Goal: Task Accomplishment & Management: Use online tool/utility

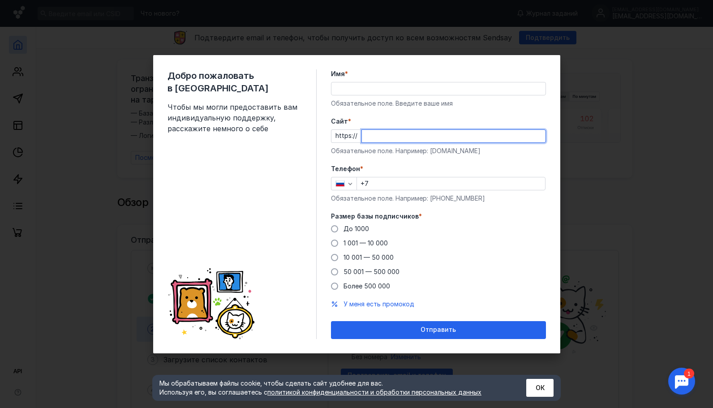
click at [374, 139] on input "Cайт *" at bounding box center [454, 136] width 184 height 13
paste input "[DOMAIN_NAME][URL]"
type input "[DOMAIN_NAME][URL]"
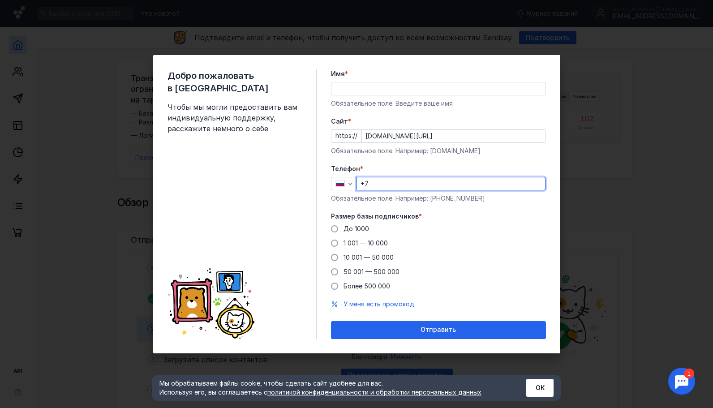
click at [383, 185] on input "+7" at bounding box center [451, 183] width 188 height 13
type input "[PHONE_NUMBER]"
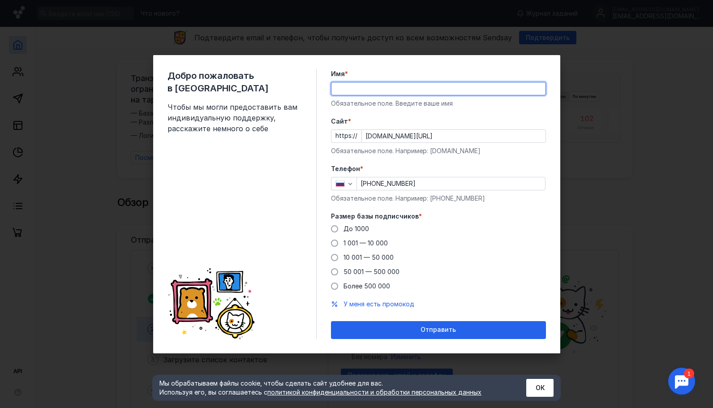
click at [379, 89] on input "Имя *" at bounding box center [438, 88] width 214 height 13
type input "[PERSON_NAME]"
click at [352, 241] on span "1 001 — 10 000" at bounding box center [365, 243] width 44 height 8
click at [0, 0] on input "1 001 — 10 000" at bounding box center [0, 0] width 0 height 0
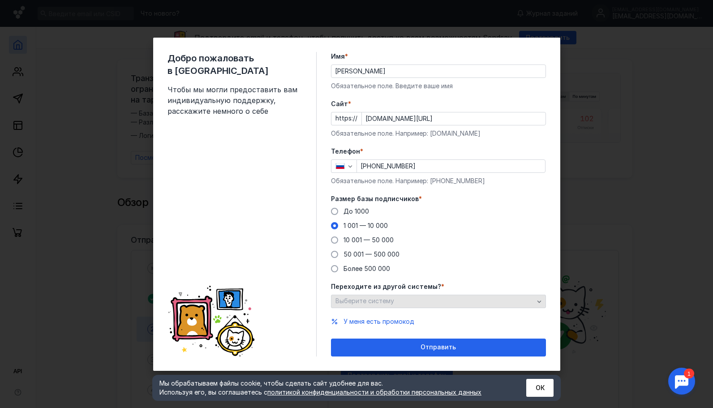
click at [389, 305] on div "Выберите систему" at bounding box center [438, 301] width 215 height 13
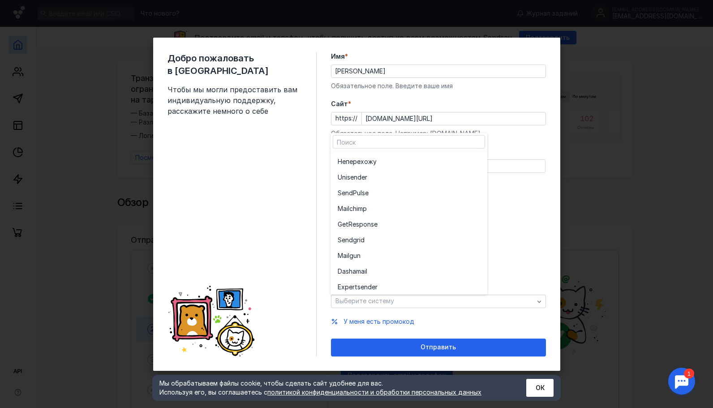
click at [512, 222] on div "До [DATE] 1 001 — 10 000 10 001 — 50 000 50 001 — 500 000 Более 500 000" at bounding box center [438, 240] width 215 height 66
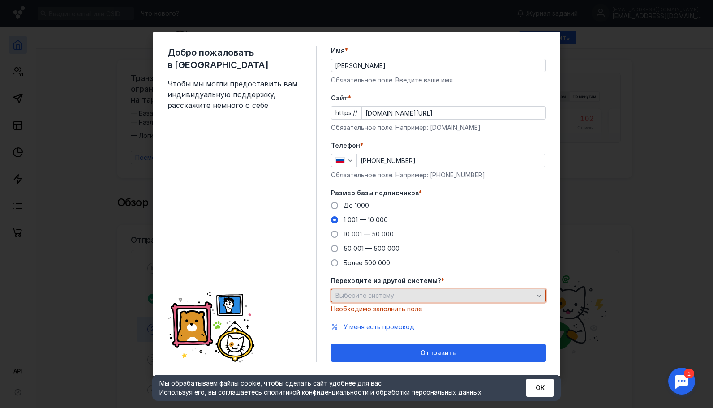
click at [423, 294] on div "Выберите систему" at bounding box center [434, 296] width 203 height 8
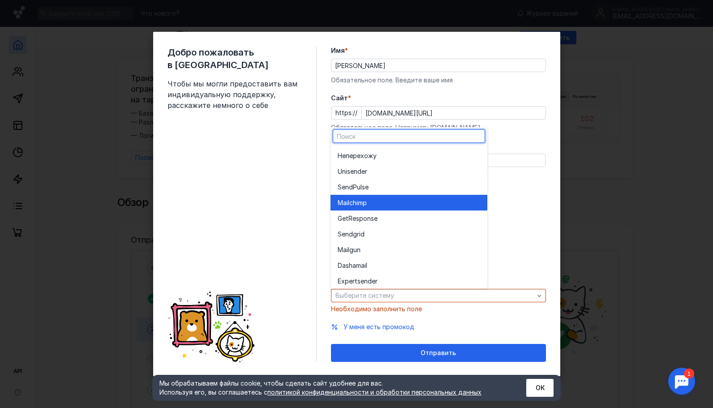
click at [367, 200] on span "p" at bounding box center [365, 202] width 4 height 9
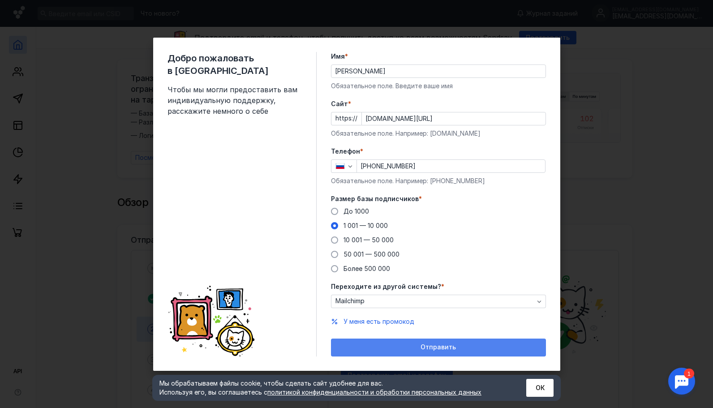
click at [390, 345] on div "Отправить" at bounding box center [438, 347] width 206 height 8
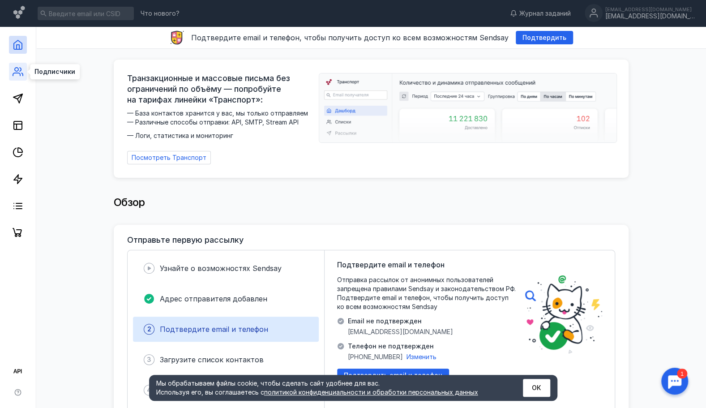
click at [21, 71] on icon at bounding box center [18, 71] width 11 height 11
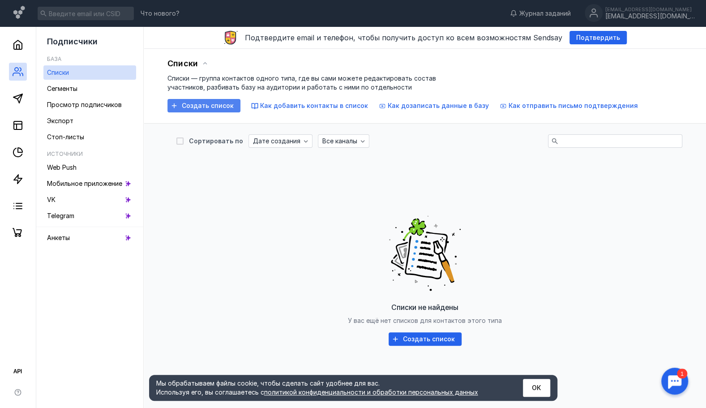
click at [222, 107] on span "Создать список" at bounding box center [208, 106] width 52 height 8
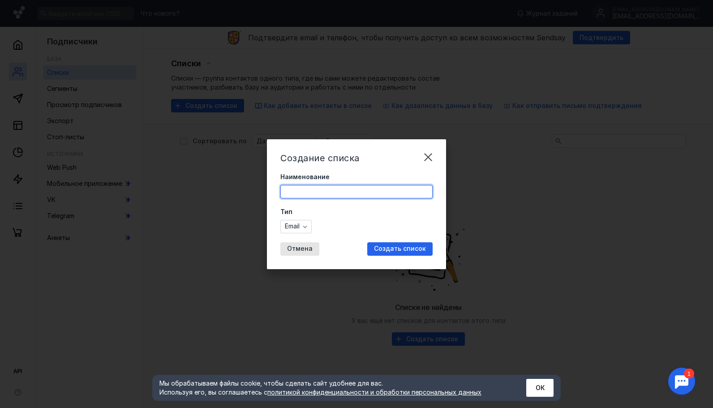
click at [323, 194] on input "Наименование" at bounding box center [356, 191] width 151 height 13
type input "U"
type input "Tvernavigator"
click at [400, 252] on span "Создать список" at bounding box center [400, 249] width 52 height 8
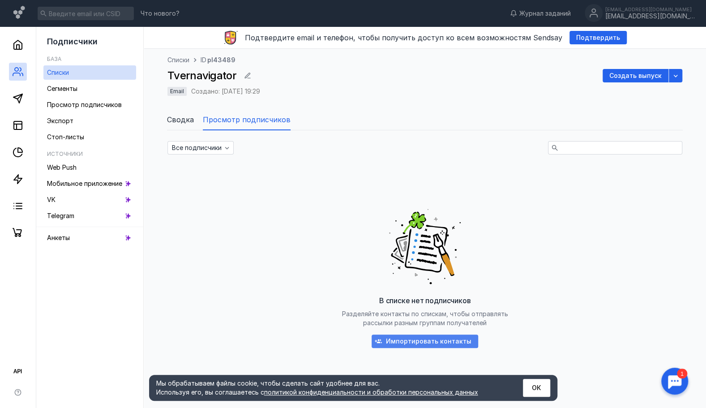
click at [406, 338] on span "Импортировать контакты" at bounding box center [428, 342] width 85 height 8
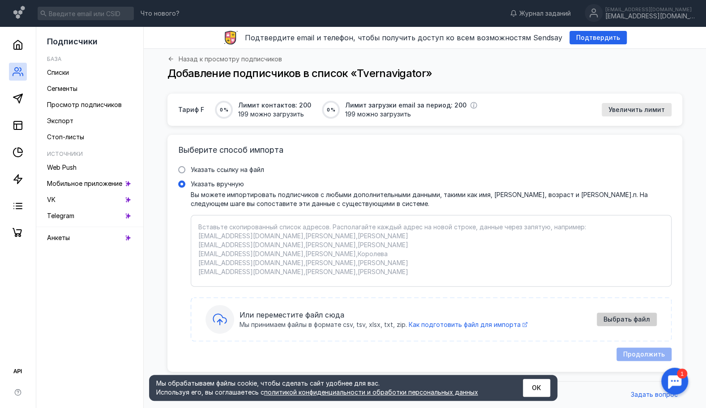
click at [624, 319] on span "Выбрать файл" at bounding box center [626, 320] width 47 height 8
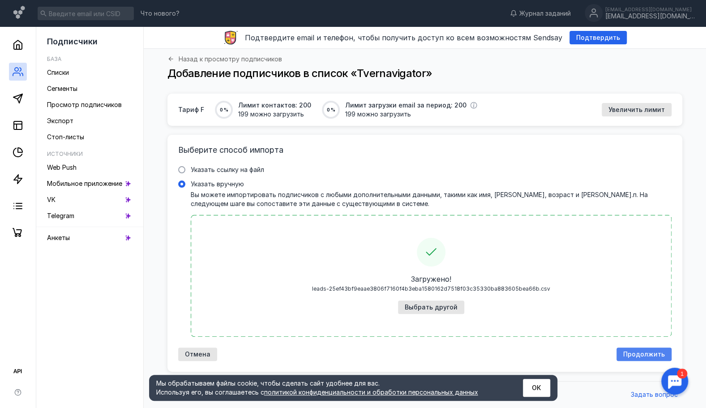
click at [650, 355] on span "Продолжить" at bounding box center [644, 354] width 42 height 8
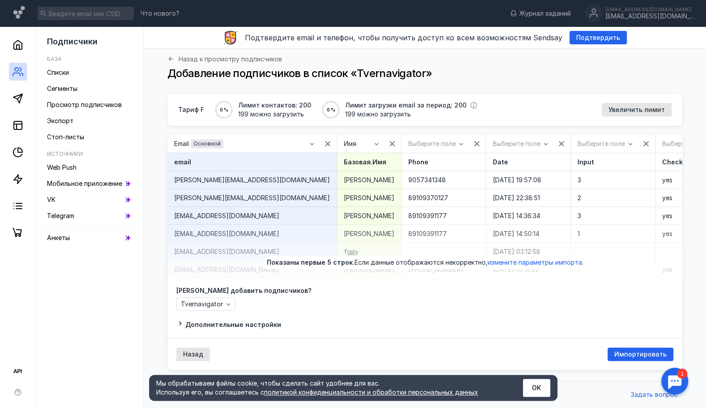
click at [694, 220] on div "Тариф F 0 % Лимит контактов: 200 199 можно загрузить 0 % Лимит загрузки email з…" at bounding box center [425, 235] width 544 height 283
click at [632, 358] on span "Импортировать" at bounding box center [640, 354] width 52 height 8
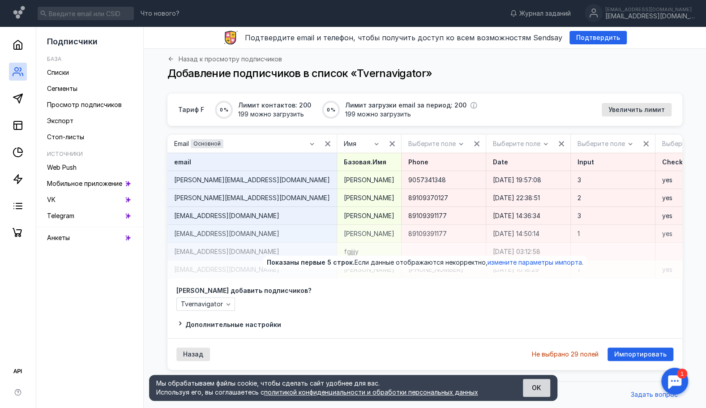
click at [534, 388] on button "ОК" at bounding box center [536, 388] width 27 height 18
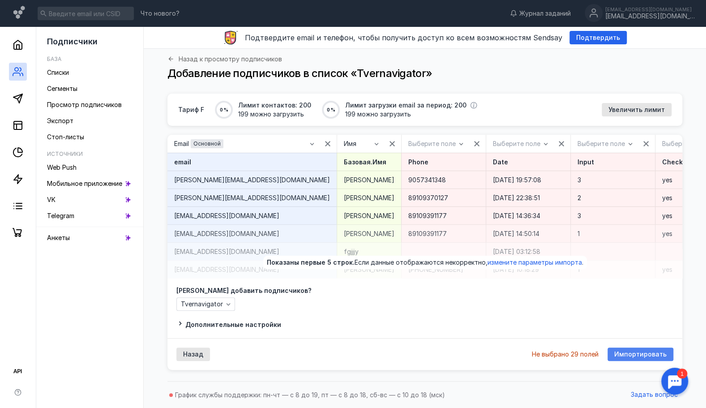
click at [633, 358] on span "Импортировать" at bounding box center [640, 354] width 52 height 8
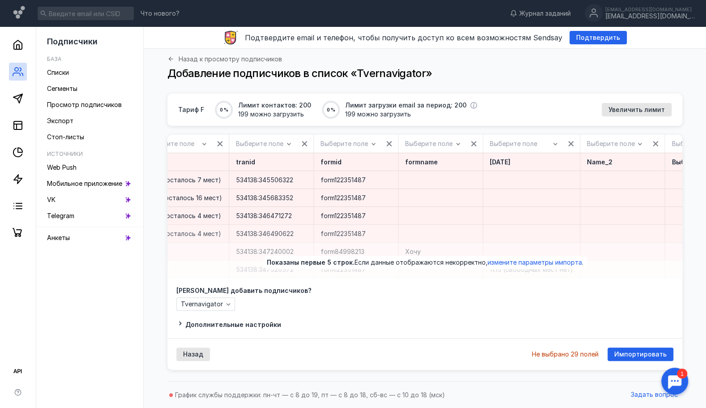
scroll to position [0, 602]
click at [565, 146] on icon "button" at bounding box center [568, 143] width 7 height 7
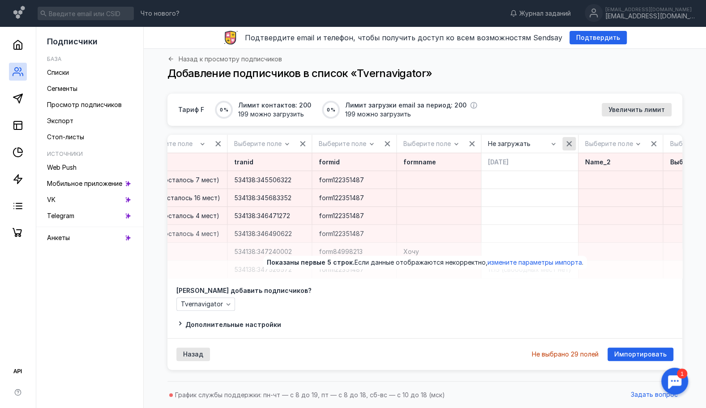
click at [565, 142] on icon "button" at bounding box center [568, 143] width 7 height 7
click at [650, 143] on icon "button" at bounding box center [653, 143] width 7 height 7
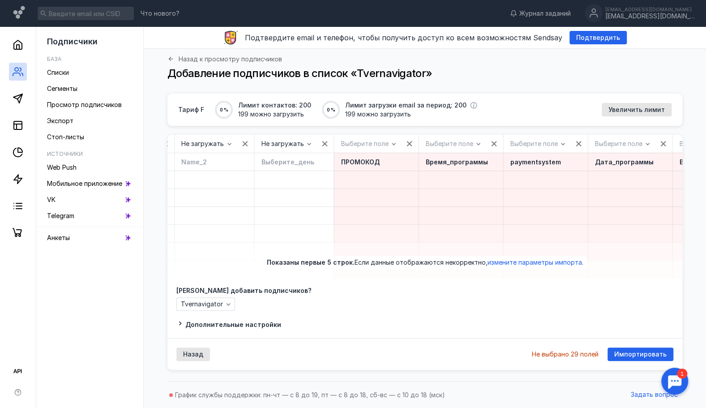
scroll to position [0, 1004]
click at [406, 147] on div "button" at bounding box center [410, 143] width 9 height 9
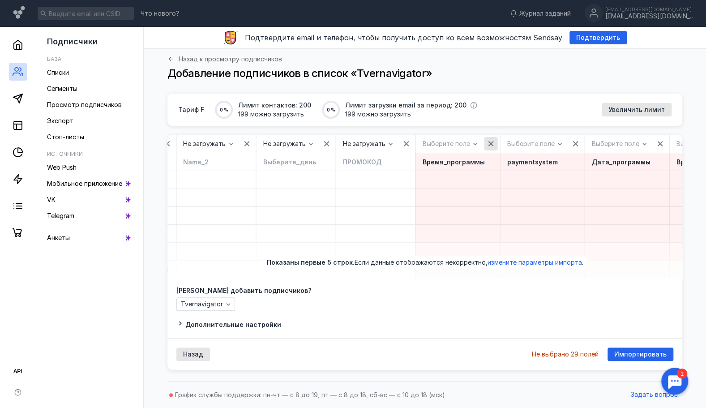
click at [487, 145] on icon "button" at bounding box center [490, 143] width 7 height 7
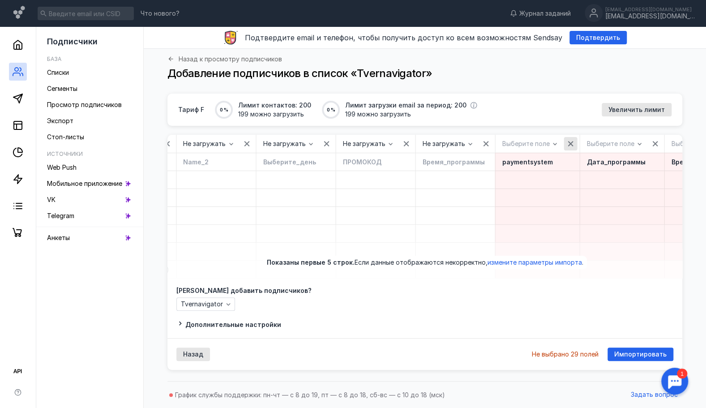
click at [567, 145] on icon "button" at bounding box center [570, 143] width 7 height 7
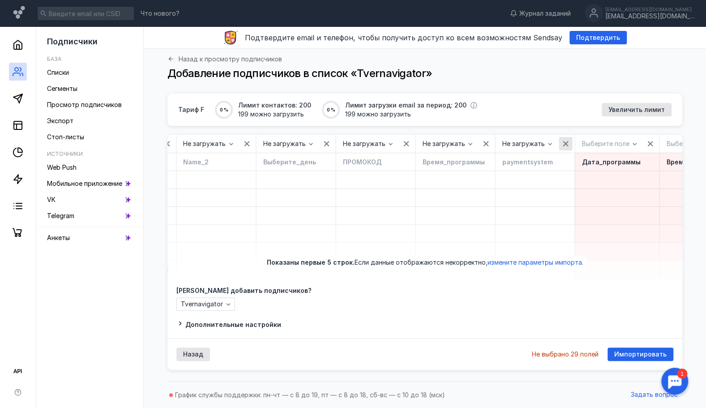
click at [561, 145] on div "button" at bounding box center [565, 143] width 9 height 9
click at [647, 142] on icon "button" at bounding box center [649, 143] width 5 height 5
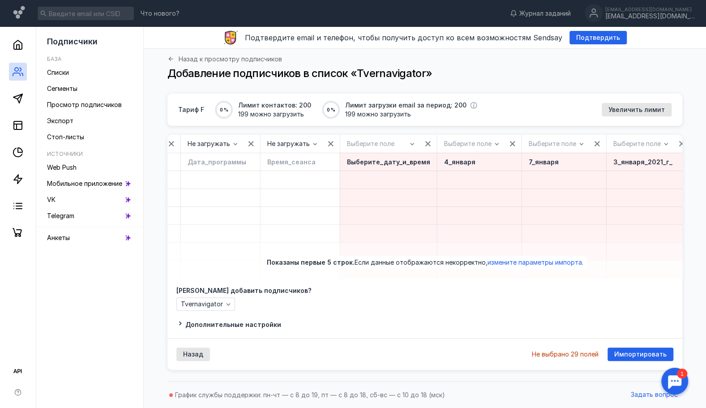
scroll to position [0, 1400]
drag, startPoint x: 327, startPoint y: 141, endPoint x: 409, endPoint y: 148, distance: 82.7
click at [422, 141] on icon "button" at bounding box center [425, 143] width 7 height 7
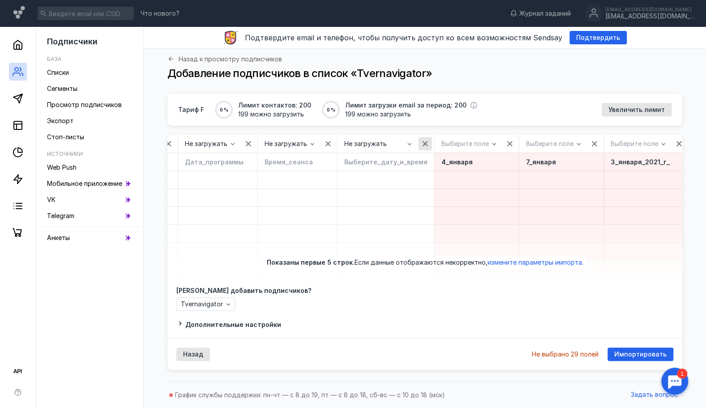
click at [422, 145] on icon "button" at bounding box center [425, 143] width 7 height 7
click at [506, 146] on icon "button" at bounding box center [509, 143] width 7 height 7
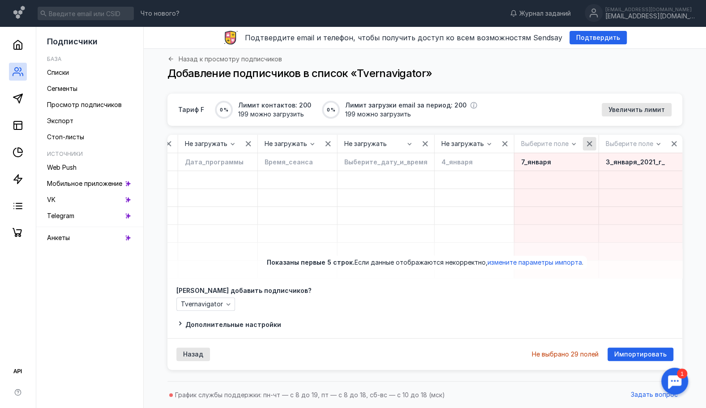
click at [586, 146] on icon "button" at bounding box center [589, 143] width 7 height 7
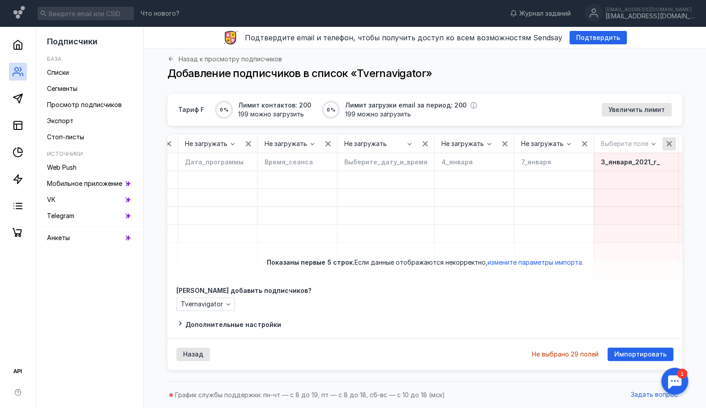
click at [666, 144] on icon "button" at bounding box center [669, 143] width 7 height 7
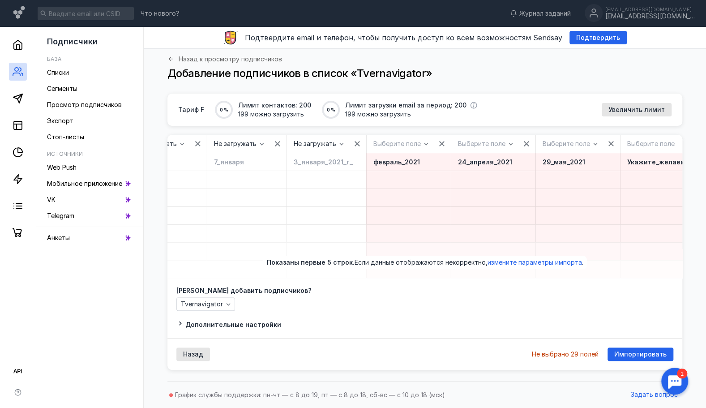
scroll to position [0, 1751]
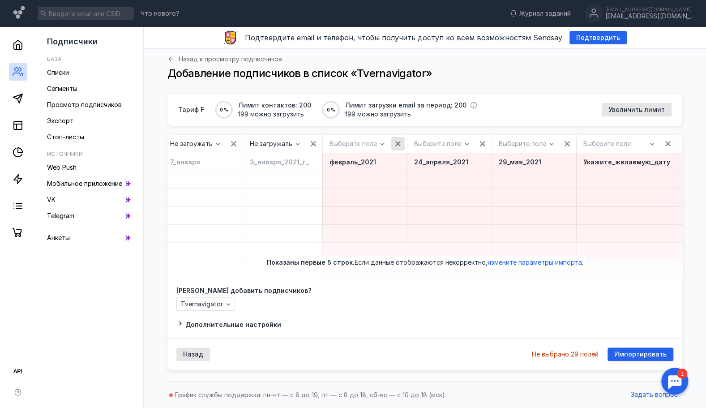
click at [394, 141] on icon "button" at bounding box center [397, 143] width 7 height 7
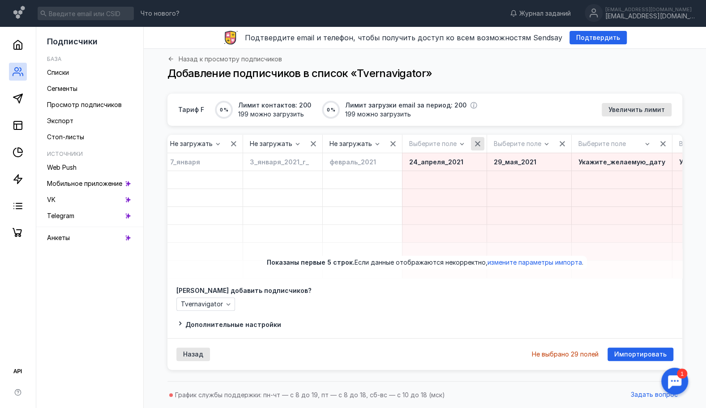
click at [474, 141] on icon "button" at bounding box center [477, 143] width 7 height 7
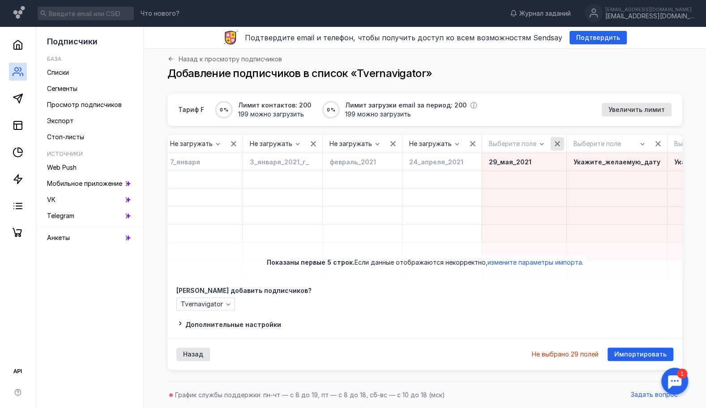
click at [553, 142] on div "button" at bounding box center [557, 143] width 9 height 9
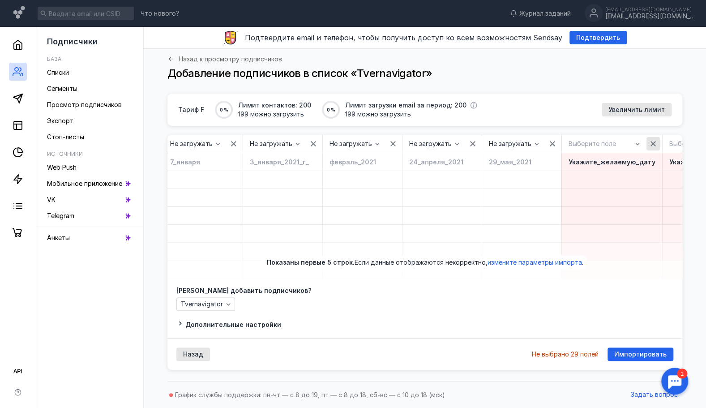
click at [649, 143] on div "button" at bounding box center [653, 143] width 9 height 9
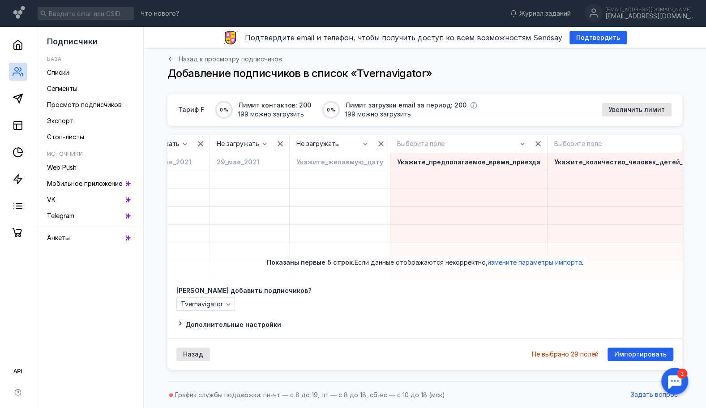
scroll to position [0, 2047]
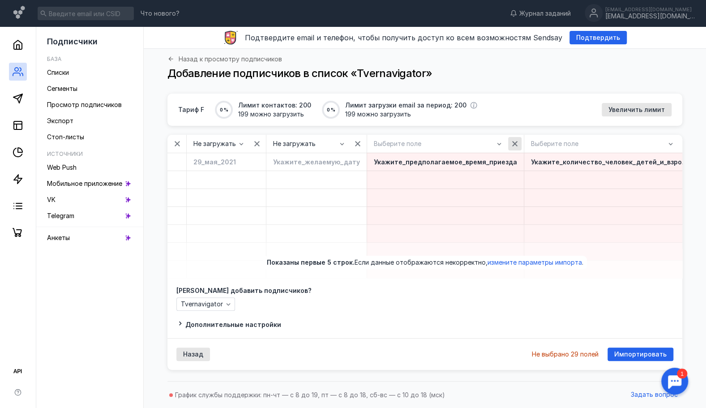
click at [511, 144] on icon "button" at bounding box center [514, 143] width 7 height 7
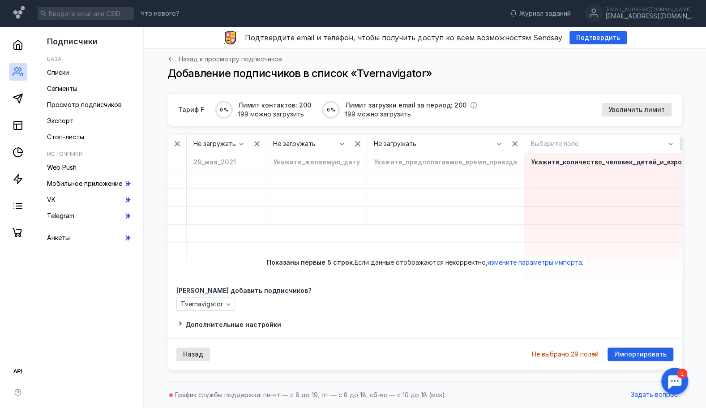
click at [679, 143] on div "button" at bounding box center [685, 143] width 13 height 13
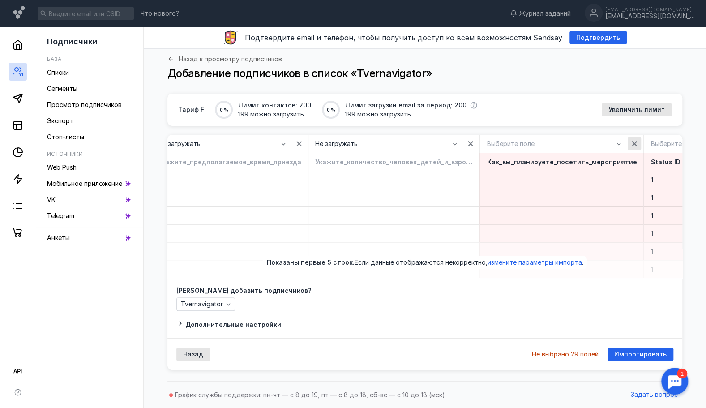
click at [632, 143] on icon "button" at bounding box center [634, 143] width 5 height 5
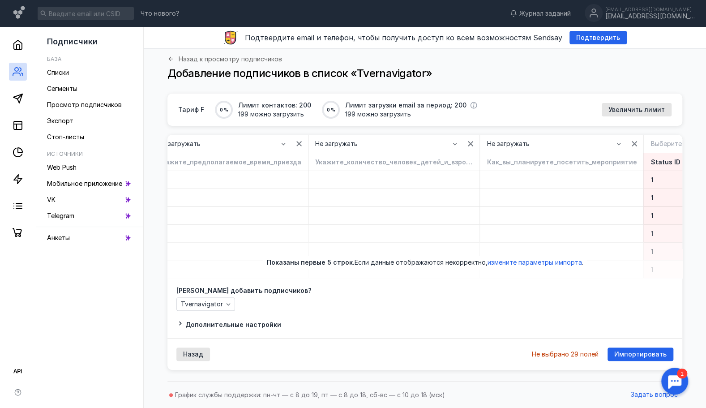
click at [712, 144] on icon "button" at bounding box center [718, 143] width 7 height 7
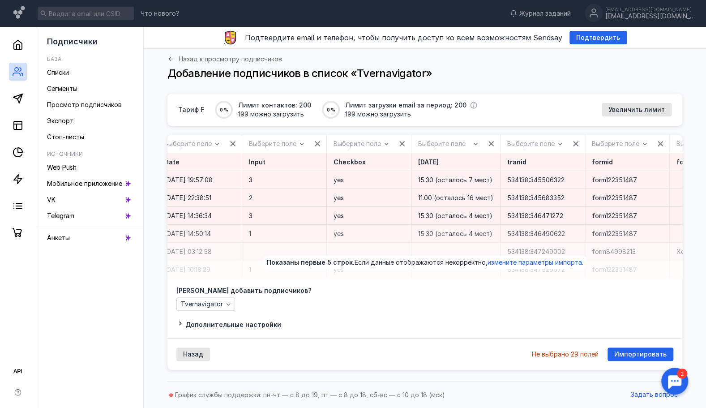
scroll to position [0, 340]
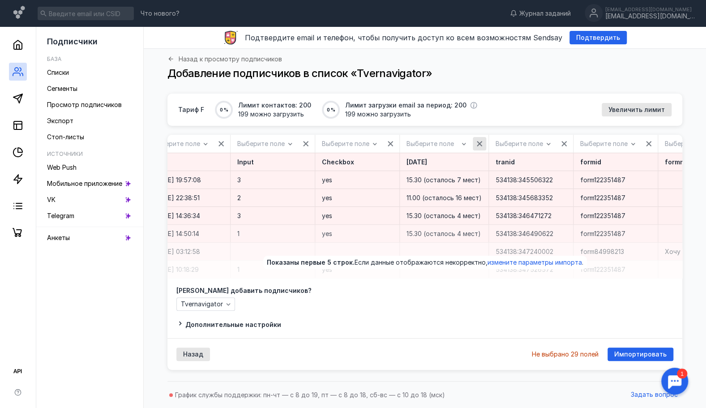
click at [477, 141] on icon "button" at bounding box center [479, 143] width 5 height 5
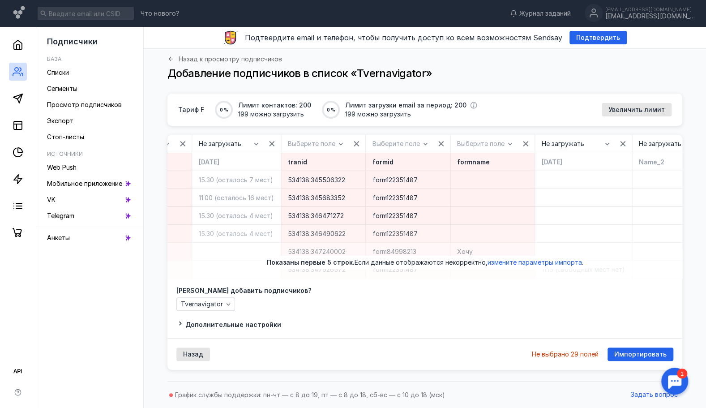
scroll to position [0, 553]
click at [517, 143] on icon "button" at bounding box center [520, 143] width 7 height 7
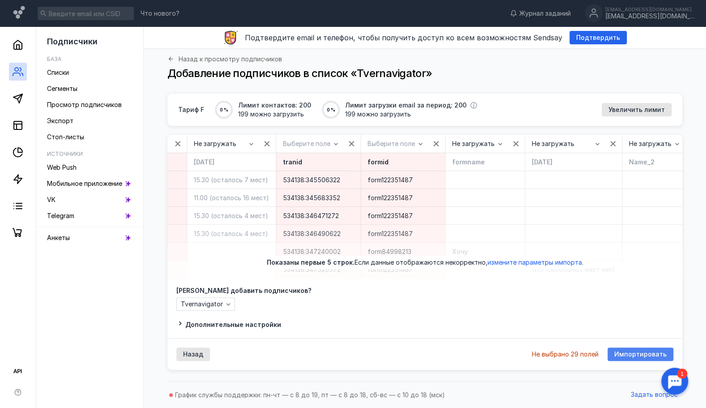
click at [634, 358] on span "Импортировать" at bounding box center [640, 354] width 52 height 8
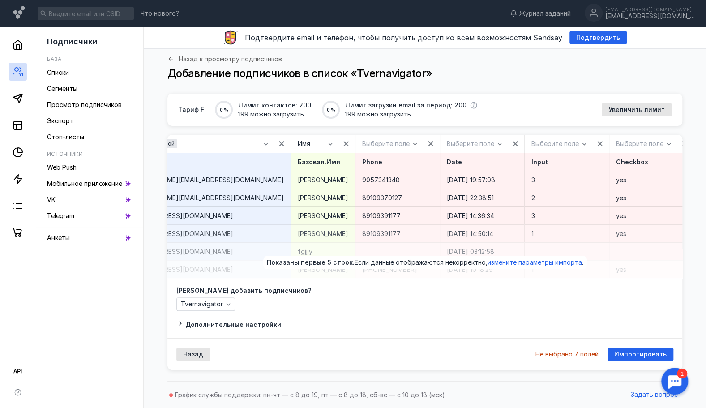
scroll to position [0, 0]
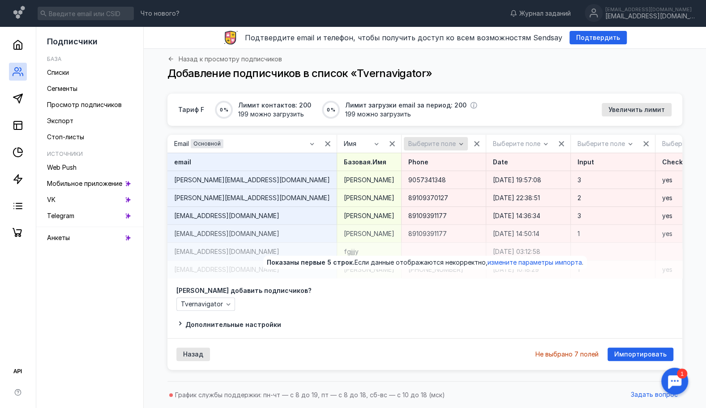
click at [408, 142] on span "Выберите поле" at bounding box center [431, 144] width 47 height 8
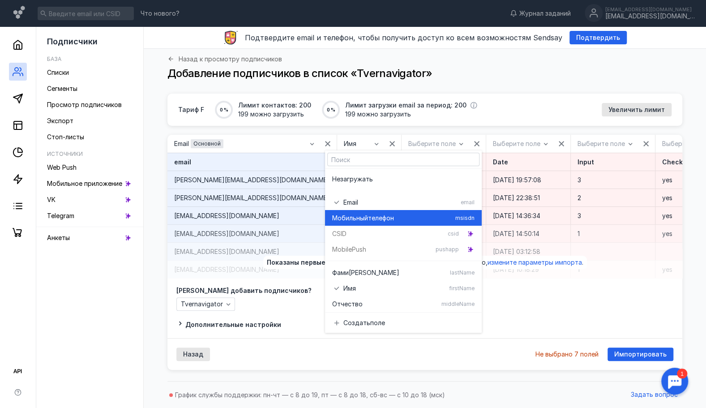
click at [415, 219] on div "Мобильный телефон" at bounding box center [392, 218] width 120 height 9
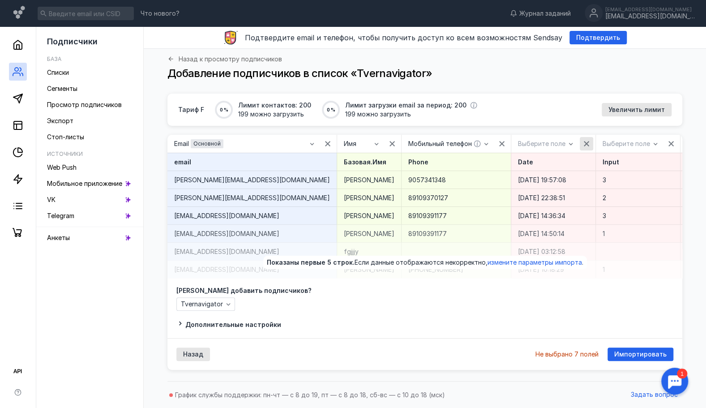
click at [583, 141] on icon "button" at bounding box center [586, 143] width 7 height 7
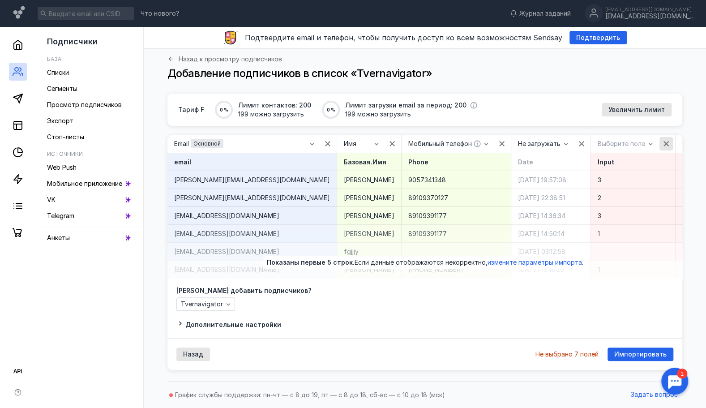
click at [663, 144] on icon "button" at bounding box center [665, 143] width 5 height 5
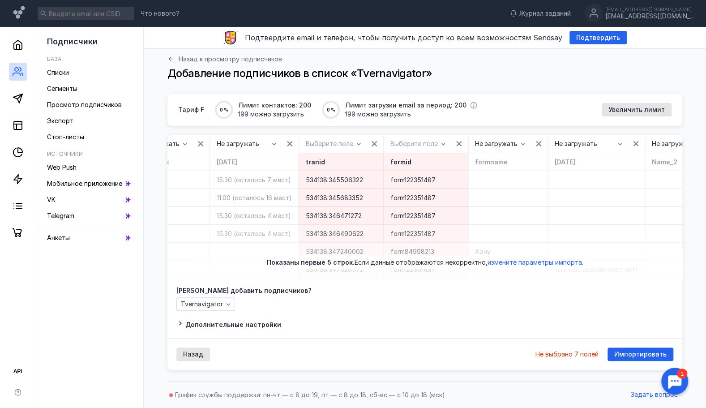
scroll to position [0, 537]
click at [373, 147] on div "button" at bounding box center [377, 143] width 9 height 9
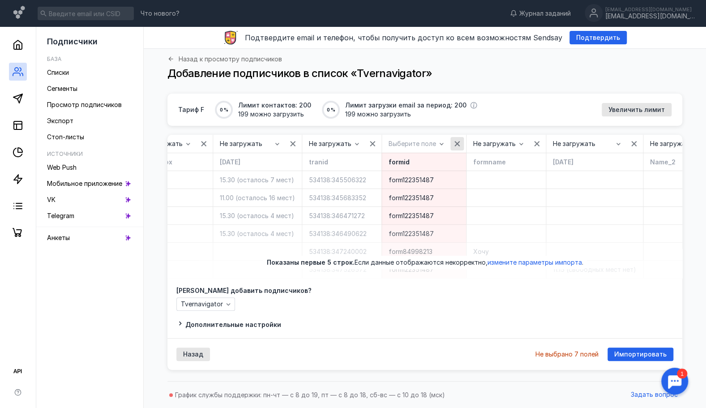
click at [453, 146] on icon "button" at bounding box center [456, 143] width 7 height 7
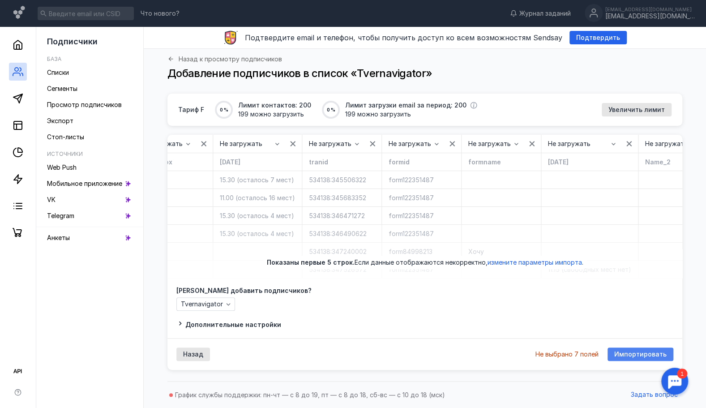
click at [640, 357] on span "Импортировать" at bounding box center [640, 354] width 52 height 8
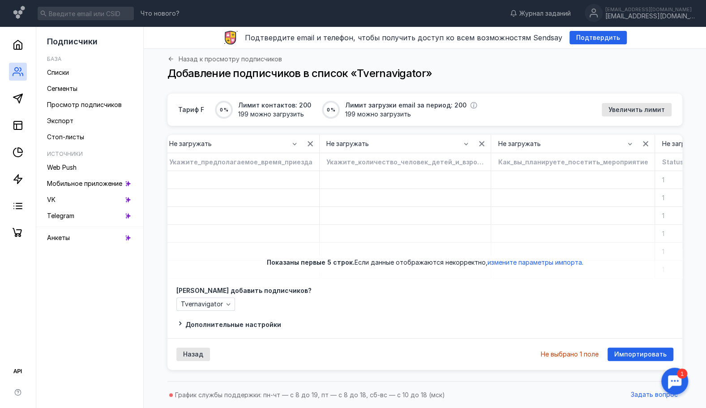
scroll to position [0, 2255]
click at [632, 358] on span "Импортировать" at bounding box center [640, 354] width 52 height 8
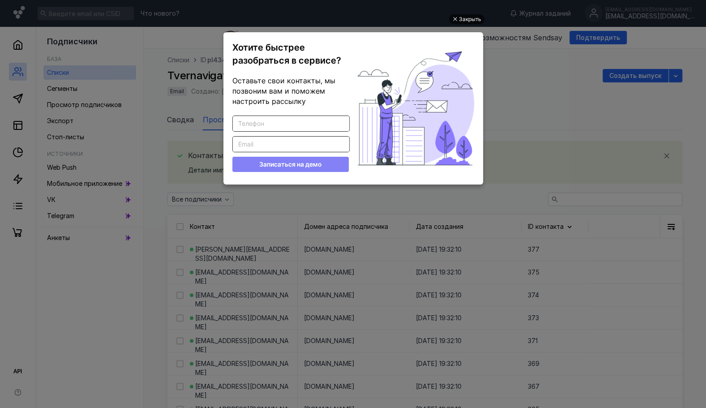
click at [470, 15] on div "Закрыть" at bounding box center [470, 19] width 22 height 10
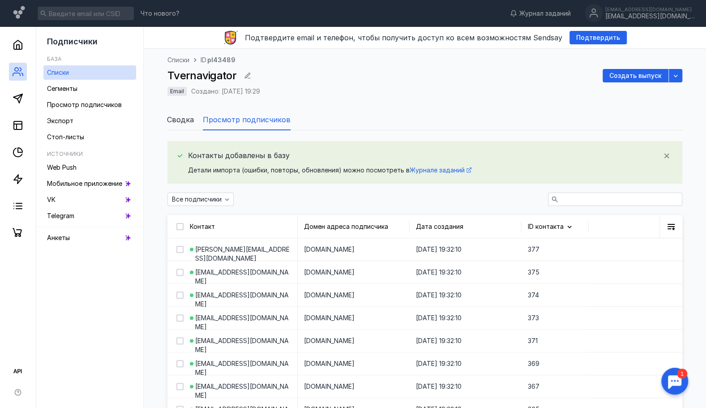
click at [460, 96] on div "Email Создано: [DATE] 19:29" at bounding box center [424, 92] width 515 height 11
click at [585, 37] on span "Подтвердить" at bounding box center [598, 38] width 44 height 8
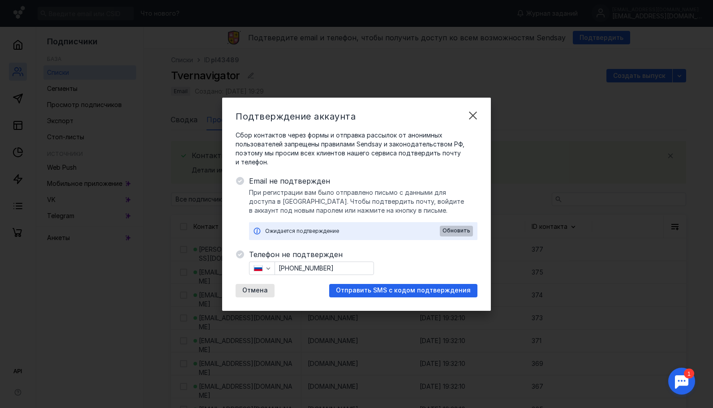
click at [459, 230] on span "Обновить" at bounding box center [456, 230] width 28 height 6
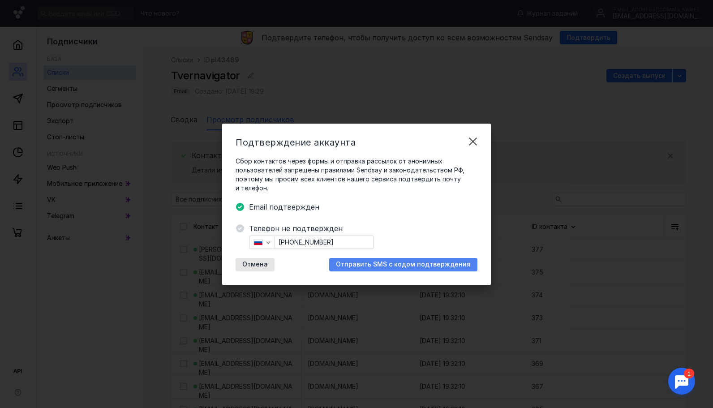
click at [397, 265] on span "Отправить SMS с кодом подтверждения" at bounding box center [403, 265] width 135 height 8
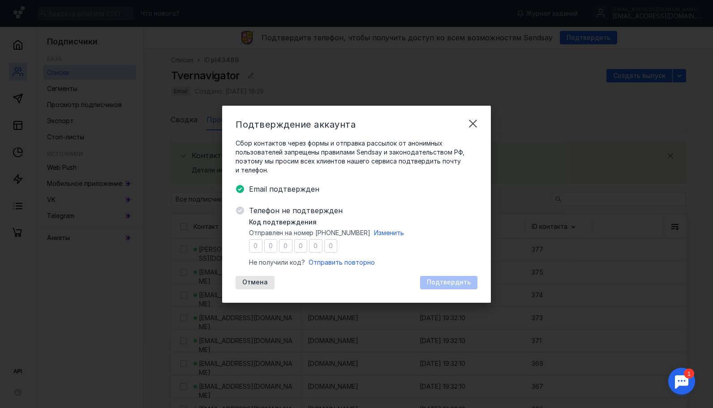
type input "2"
type input "7"
type input "5"
type input "6"
type input "5"
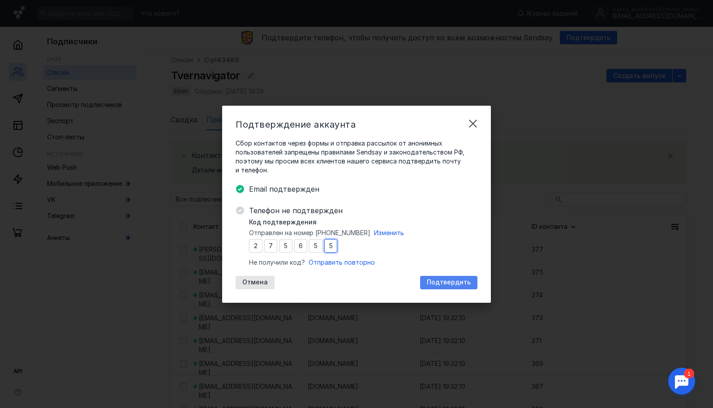
type input "5"
click at [465, 284] on span "Подтвердить" at bounding box center [449, 282] width 44 height 8
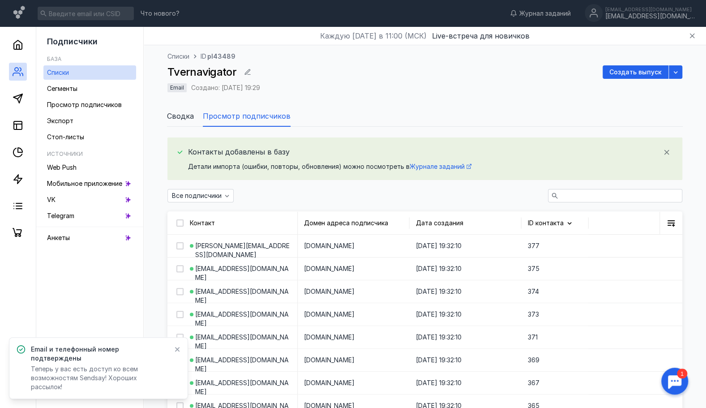
click at [512, 104] on div "Списки ID pl43489 Tvernavigator Создать выпуск Email Создано: [DATE] 19:29 Свод…" at bounding box center [425, 85] width 544 height 81
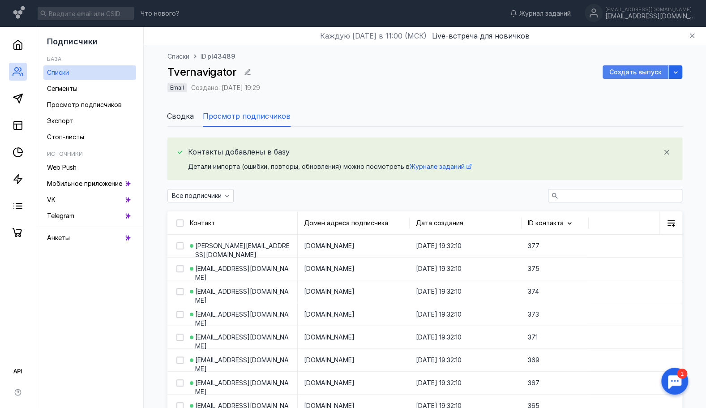
click at [628, 68] on span "Создать выпуск" at bounding box center [635, 72] width 52 height 8
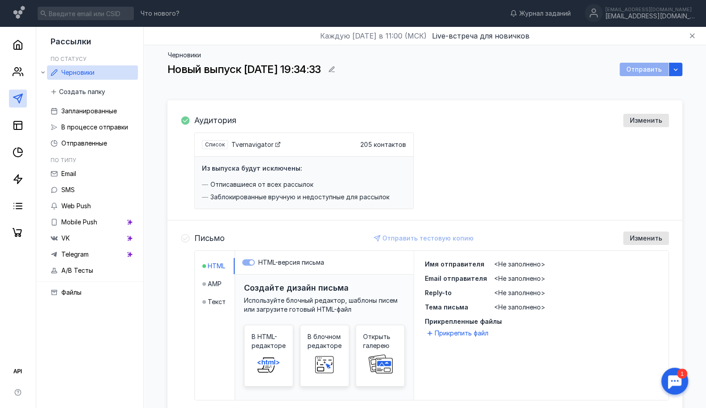
click at [563, 295] on div "<Не заполнено>" at bounding box center [575, 292] width 163 height 9
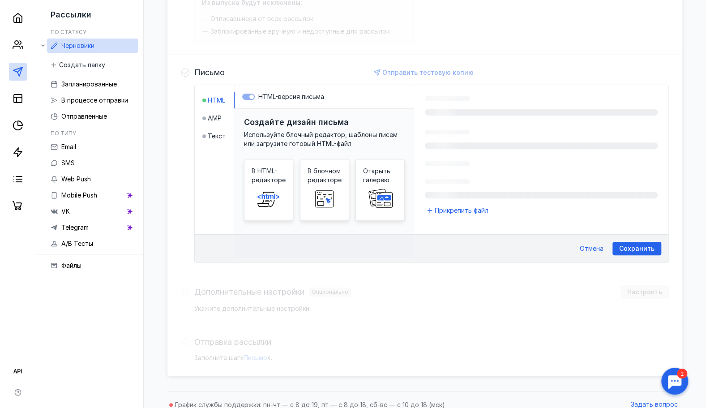
scroll to position [180, 0]
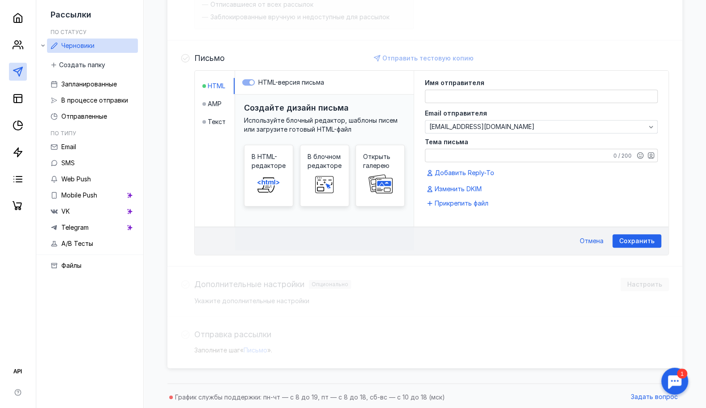
click at [472, 94] on textarea at bounding box center [541, 96] width 232 height 13
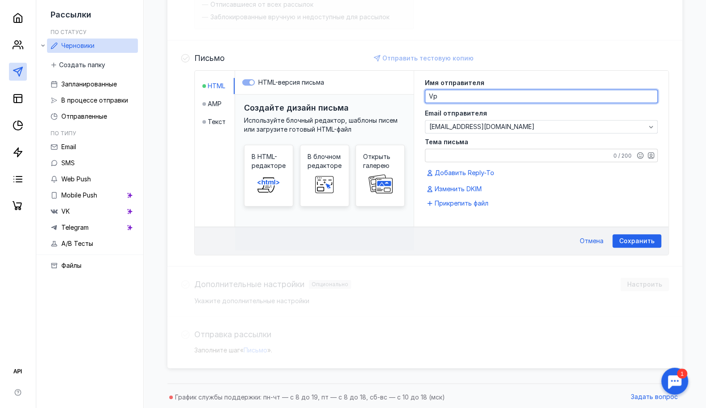
type textarea "V"
type textarea "Музей-навигатор [GEOGRAPHIC_DATA]"
click at [475, 153] on textarea "Тема письма" at bounding box center [541, 155] width 232 height 13
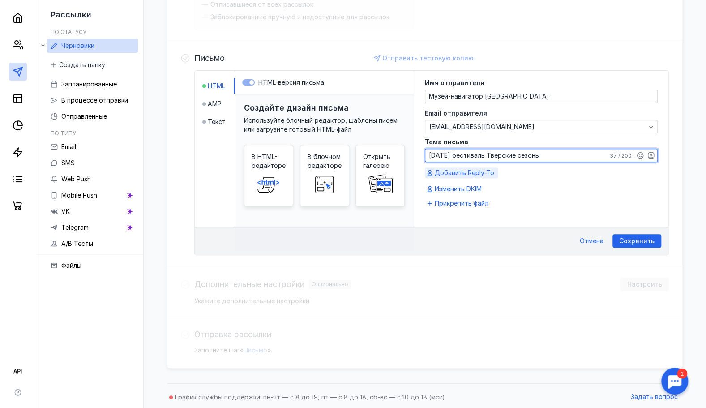
type textarea "[DATE] фестиваль Тверские сезоны"
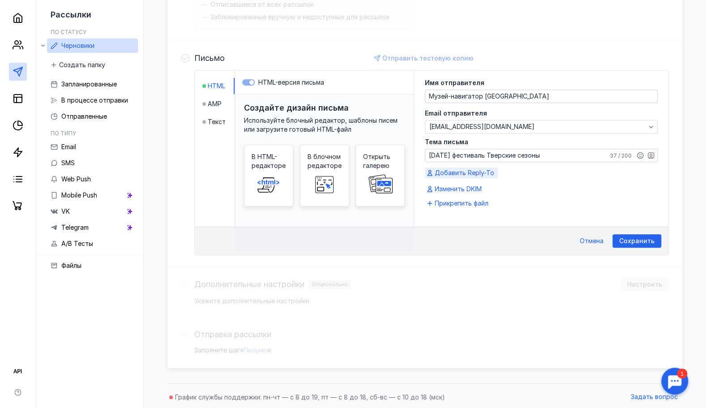
click at [474, 168] on span "Добавить Reply-To" at bounding box center [465, 172] width 60 height 9
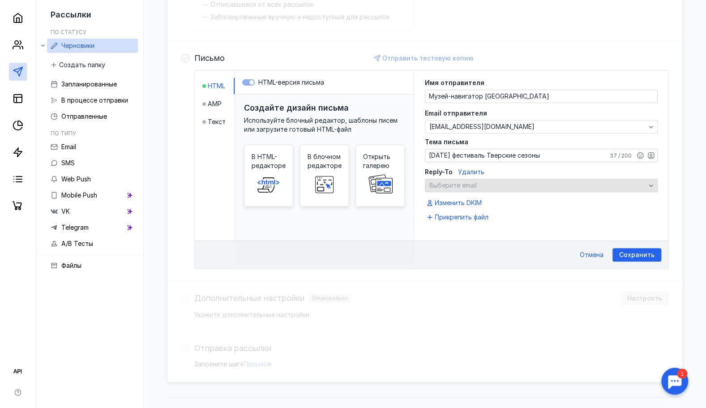
click at [455, 185] on span "Выберите email" at bounding box center [452, 185] width 47 height 8
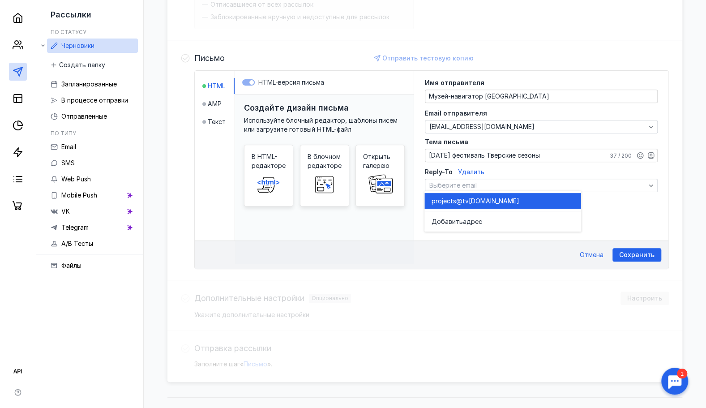
click at [453, 197] on span "projects@tv" at bounding box center [450, 201] width 37 height 9
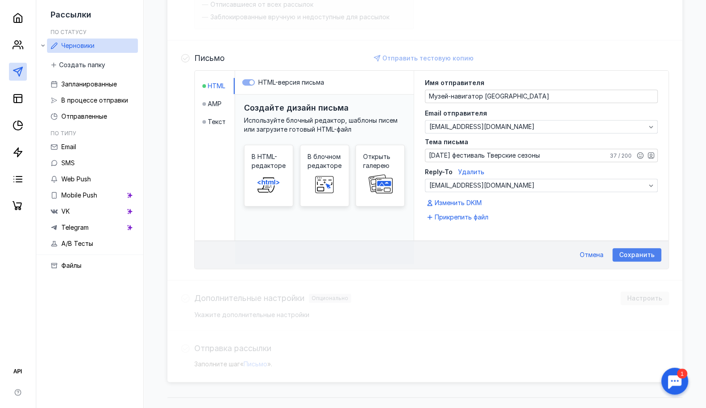
click at [646, 251] on span "Сохранить" at bounding box center [636, 255] width 35 height 8
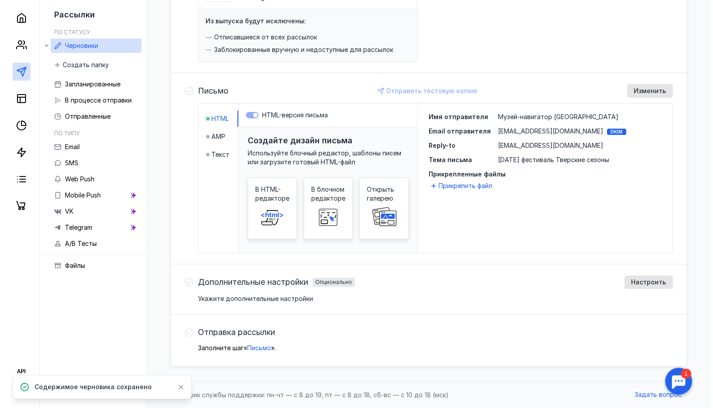
scroll to position [145, 0]
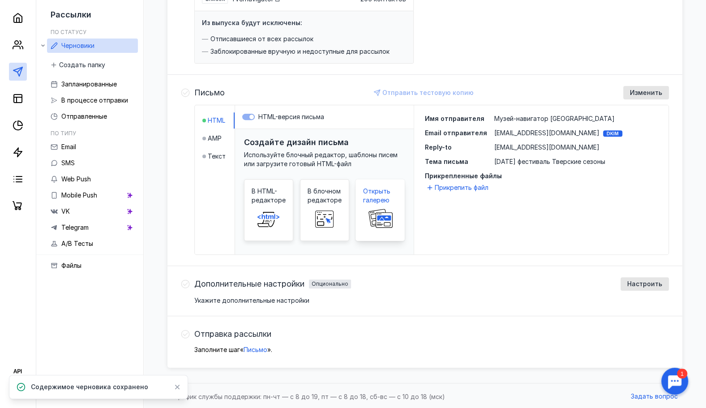
click at [380, 216] on rect at bounding box center [383, 217] width 13 height 4
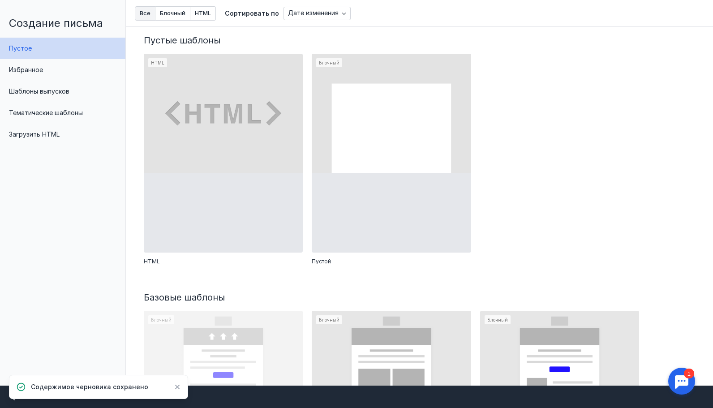
click at [581, 152] on div "HTML Выбрать HTML Блочный Выбрать Пустой" at bounding box center [419, 164] width 560 height 230
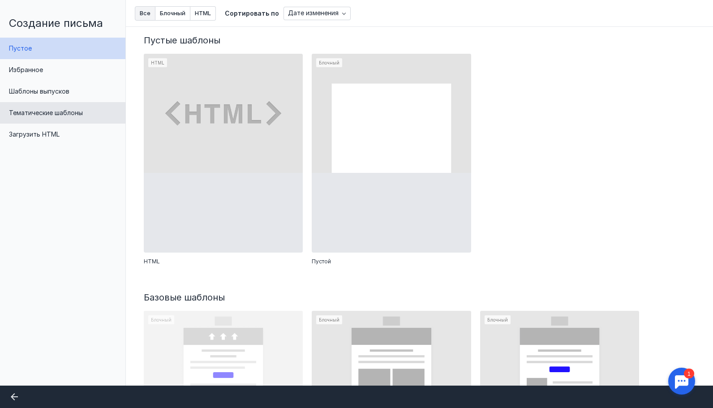
click at [59, 111] on span "Тематические шаблоны" at bounding box center [46, 113] width 74 height 8
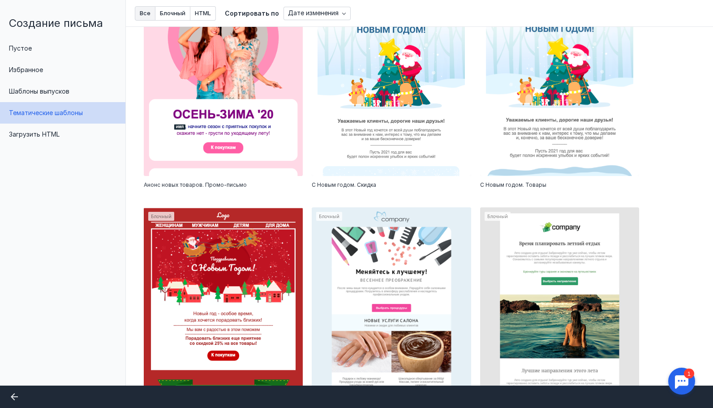
scroll to position [1944, 0]
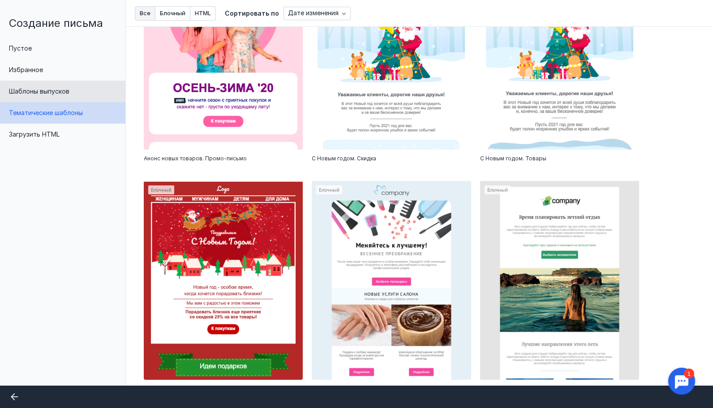
click at [49, 91] on span "Шаблоны выпусков" at bounding box center [39, 91] width 60 height 8
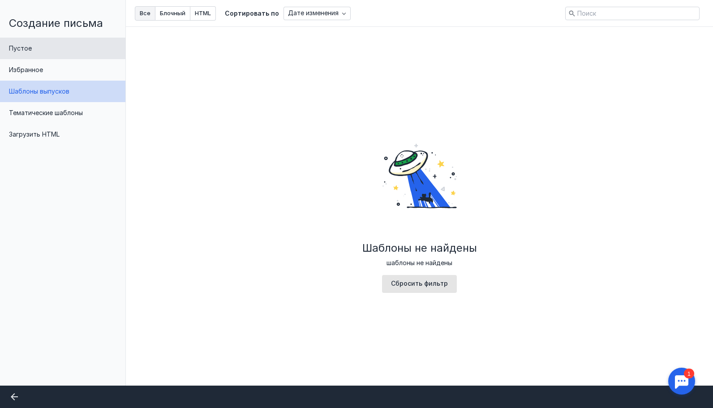
click at [10, 51] on span "Пустое" at bounding box center [20, 48] width 23 height 8
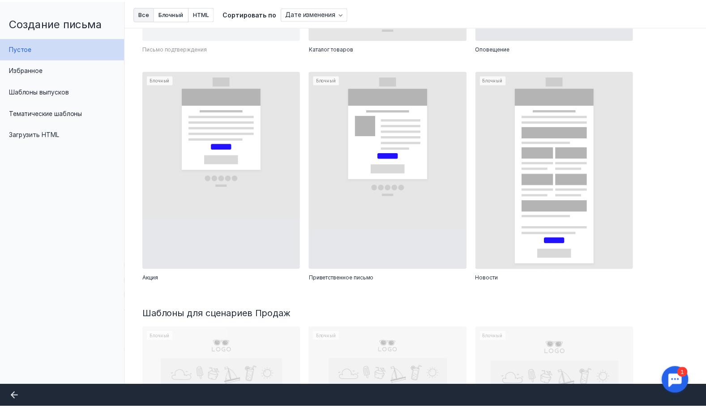
scroll to position [467, 0]
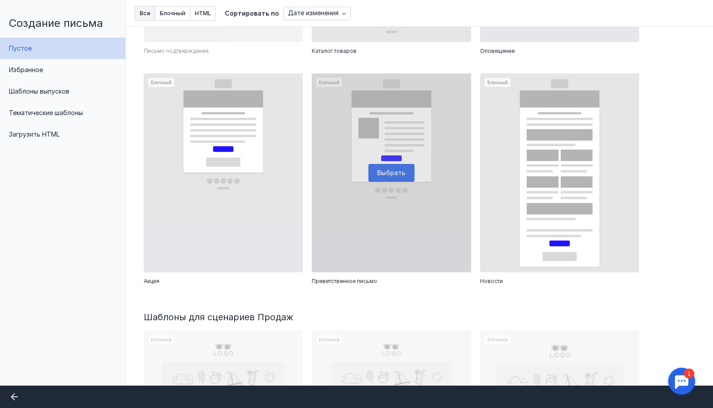
click at [370, 214] on div at bounding box center [391, 172] width 159 height 199
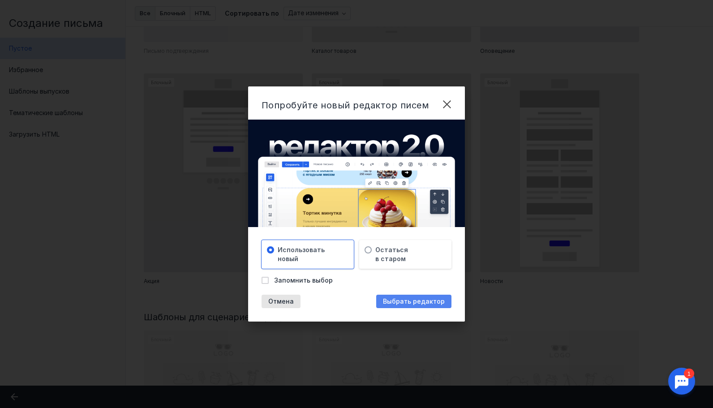
click at [412, 303] on span "Выбрать редактор" at bounding box center [414, 302] width 62 height 8
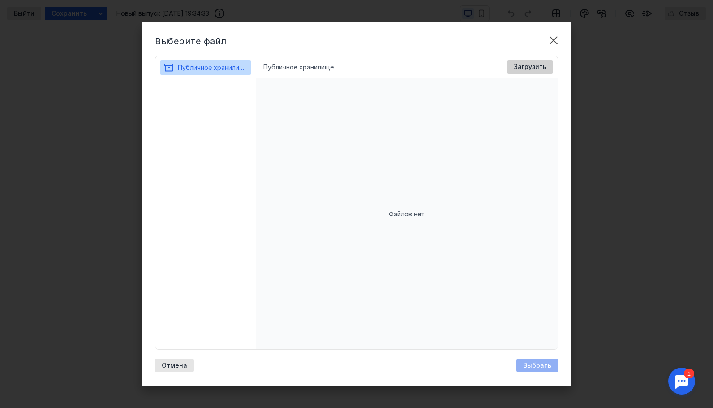
click at [528, 69] on span "Загрузить" at bounding box center [529, 67] width 33 height 8
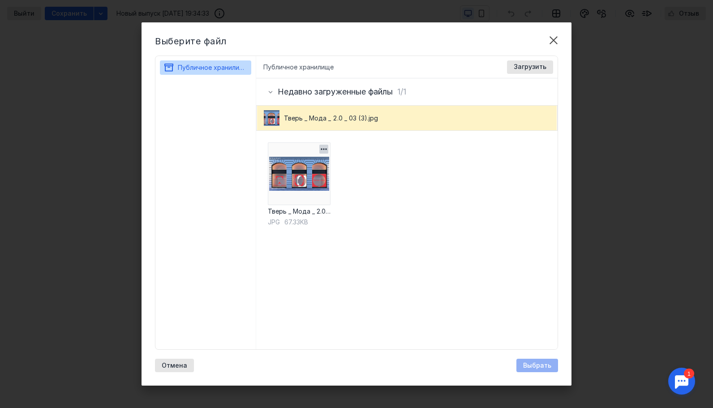
click at [310, 180] on img at bounding box center [299, 173] width 63 height 63
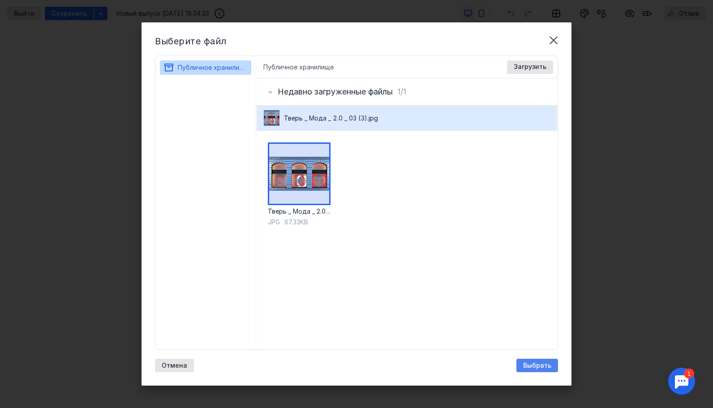
click at [535, 367] on span "Выбрать" at bounding box center [537, 366] width 28 height 8
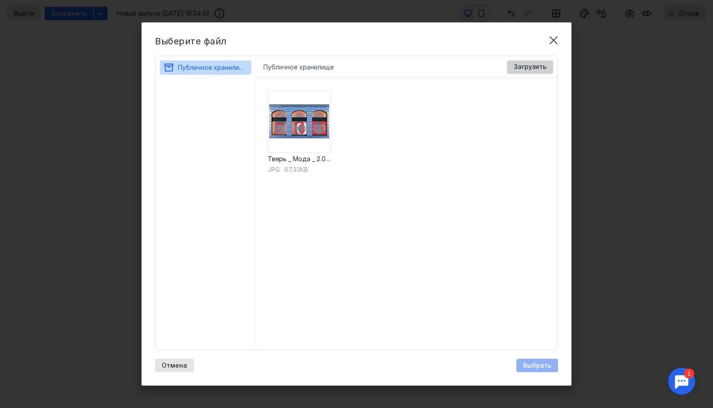
click at [527, 73] on div "Загрузить" at bounding box center [530, 66] width 46 height 13
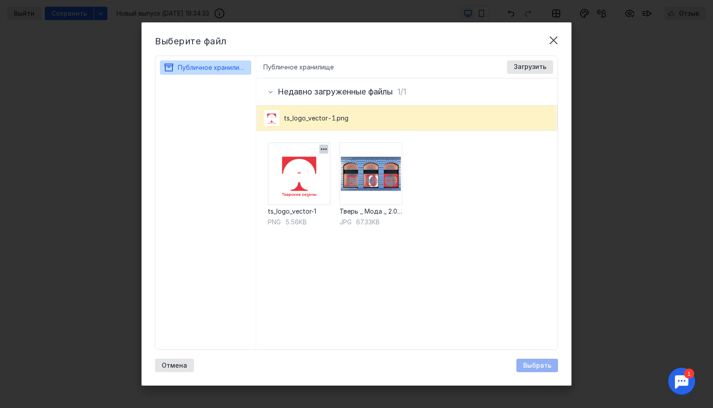
click at [286, 165] on img at bounding box center [299, 173] width 63 height 63
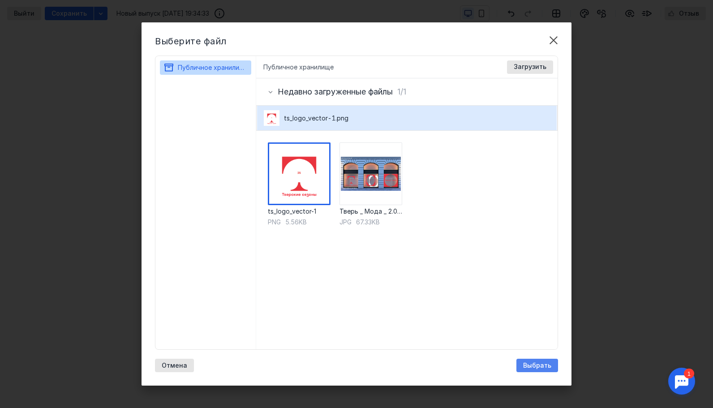
click at [534, 365] on span "Выбрать" at bounding box center [537, 366] width 28 height 8
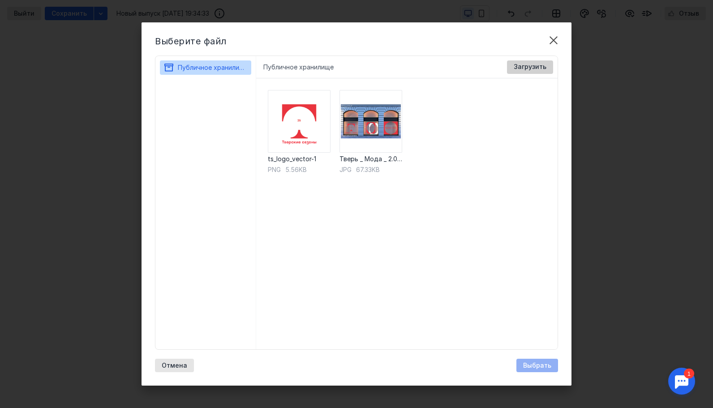
click at [533, 71] on div "Загрузить" at bounding box center [530, 66] width 46 height 13
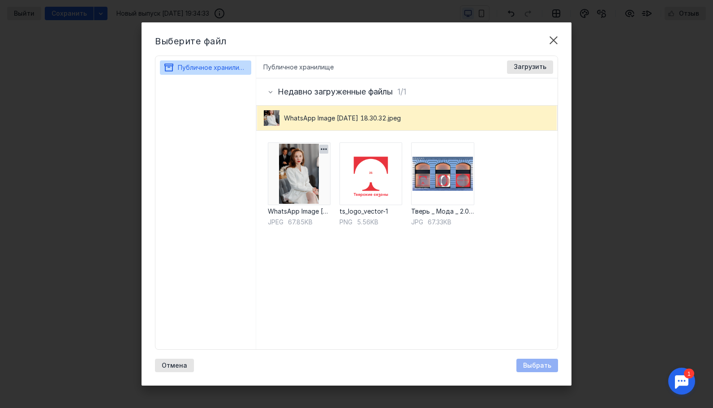
drag, startPoint x: 303, startPoint y: 170, endPoint x: 295, endPoint y: 170, distance: 8.1
click at [295, 170] on img at bounding box center [299, 173] width 63 height 63
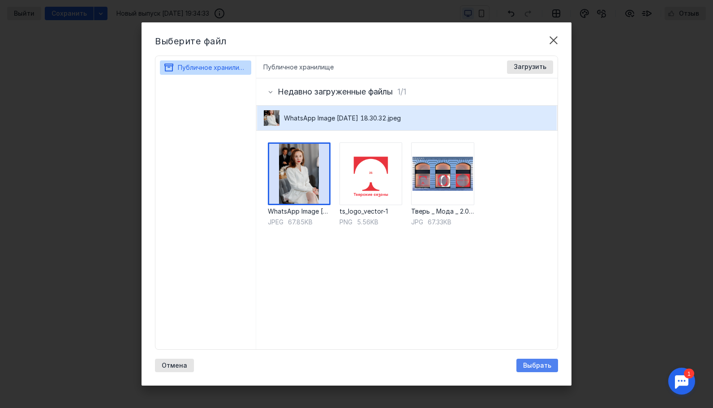
click at [530, 363] on span "Выбрать" at bounding box center [537, 366] width 28 height 8
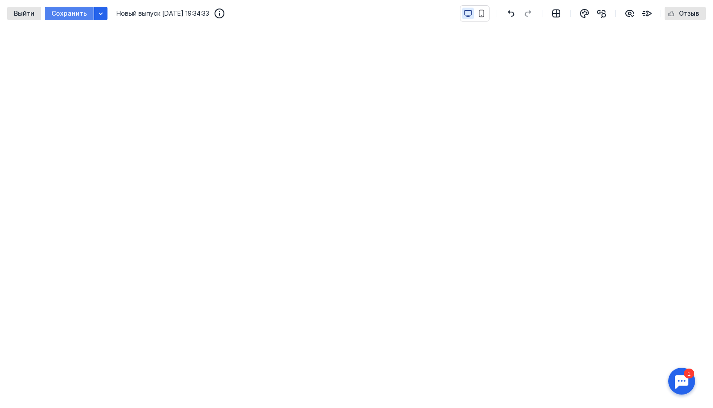
click at [66, 16] on span "Сохранить" at bounding box center [68, 14] width 35 height 8
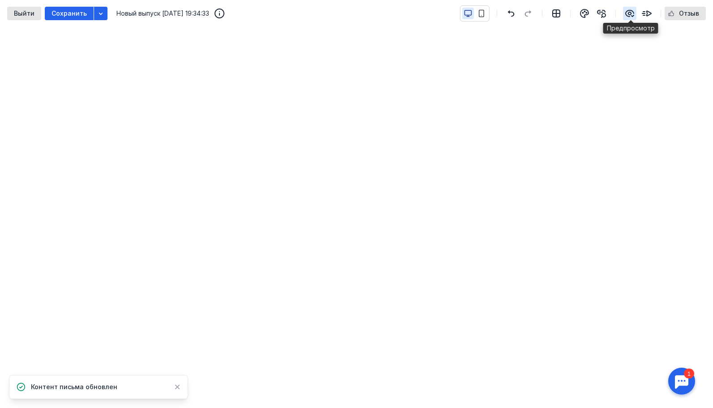
click at [632, 15] on icon "button" at bounding box center [629, 13] width 11 height 11
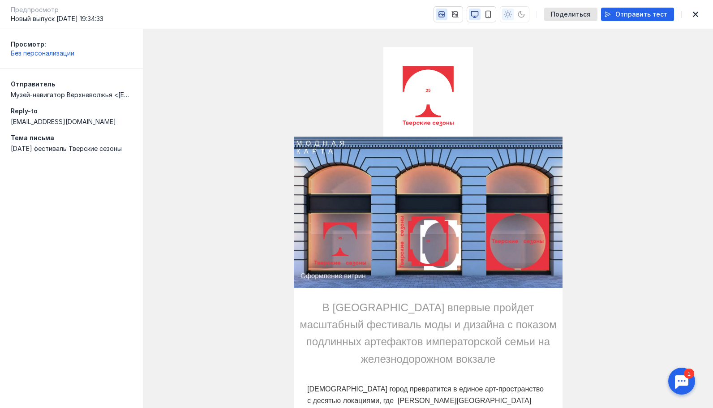
click at [632, 15] on span "Отправить тест" at bounding box center [641, 15] width 52 height 8
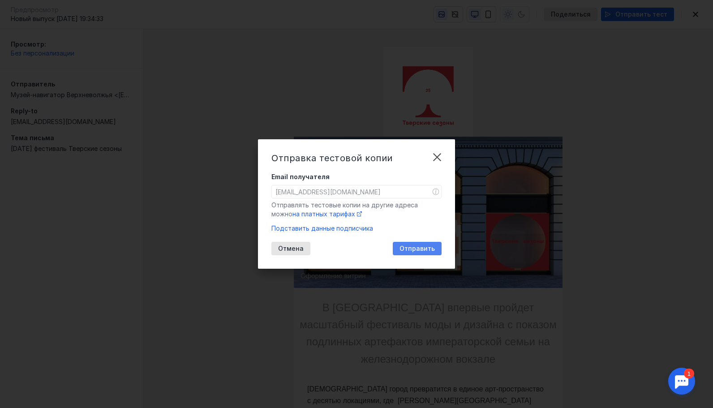
click at [431, 243] on div "Отправить" at bounding box center [417, 248] width 49 height 13
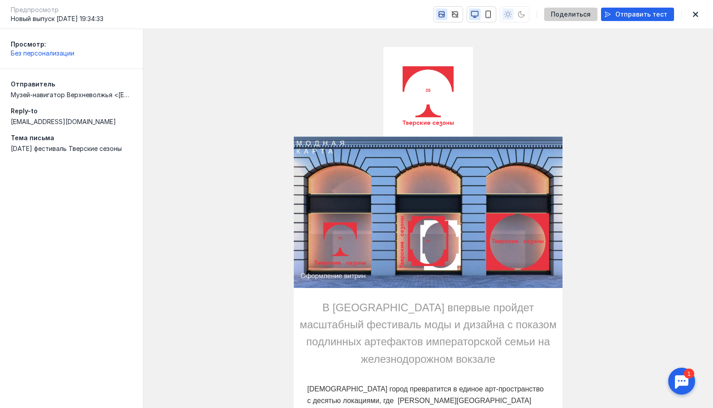
click at [583, 16] on span "Поделиться" at bounding box center [571, 15] width 40 height 8
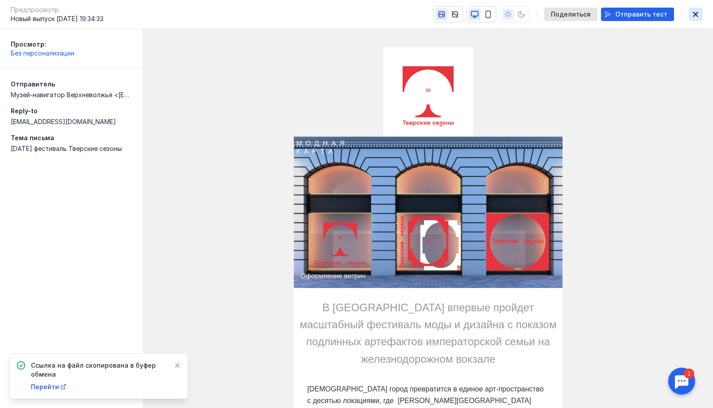
click at [692, 13] on icon "button" at bounding box center [695, 14] width 11 height 7
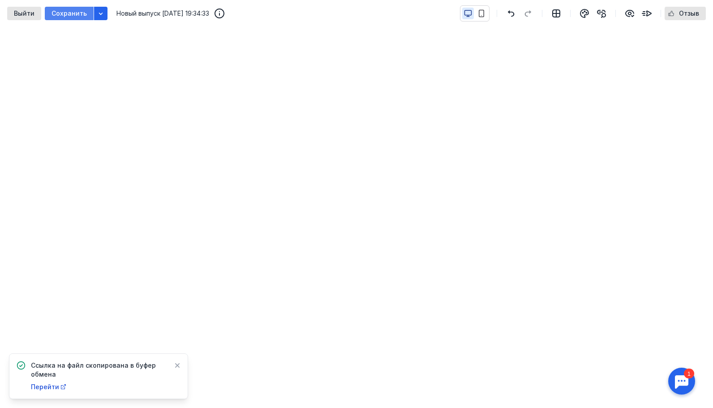
click at [58, 10] on span "Сохранить" at bounding box center [68, 14] width 35 height 8
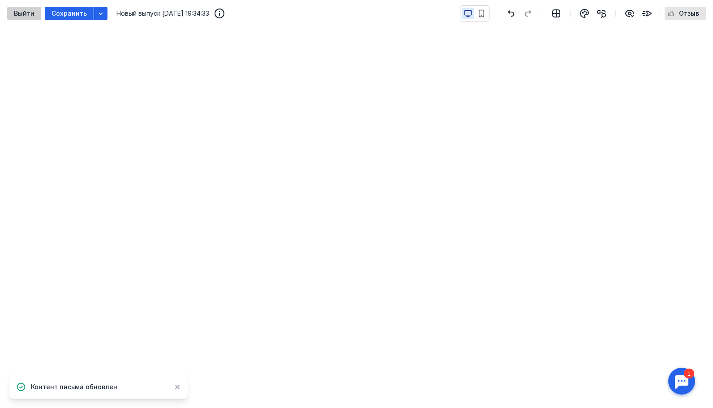
click at [26, 13] on span "Выйти" at bounding box center [24, 14] width 21 height 8
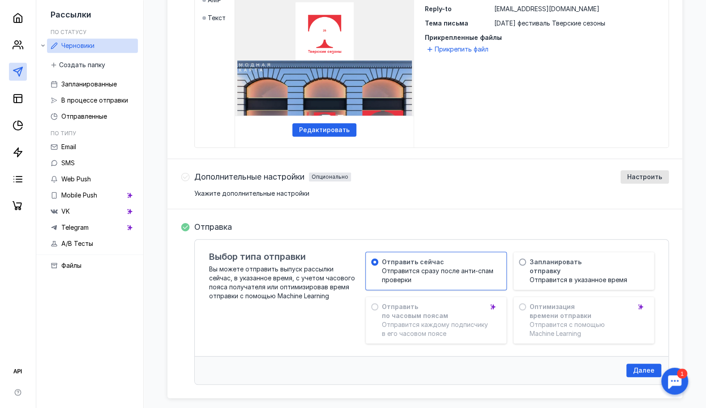
scroll to position [314, 0]
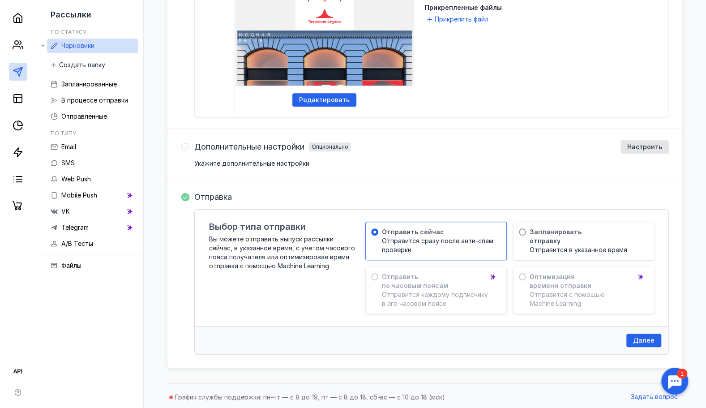
click at [522, 273] on div "Оптимизация времени отправки Отправится с помощью Machine Learning" at bounding box center [583, 290] width 141 height 47
click at [524, 277] on div "Оптимизация времени отправки Отправится с помощью Machine Learning" at bounding box center [583, 290] width 141 height 47
click at [645, 337] on span "Далее" at bounding box center [643, 341] width 21 height 8
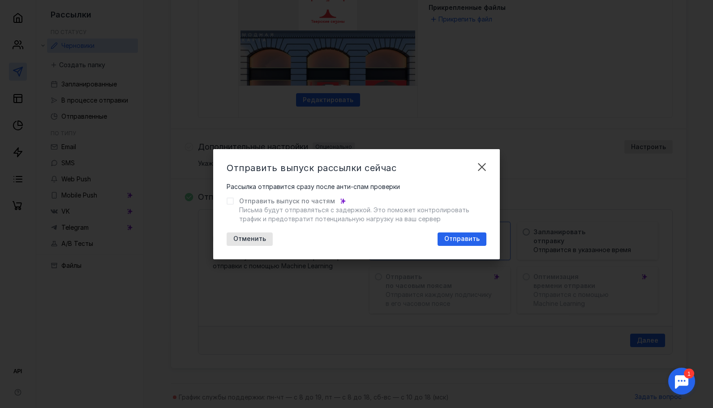
click at [232, 201] on icon at bounding box center [230, 201] width 6 height 6
click at [471, 237] on span "Отправить" at bounding box center [461, 239] width 35 height 8
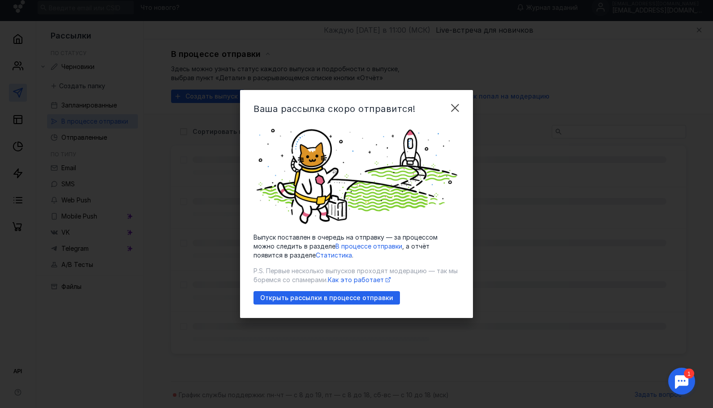
scroll to position [5, 0]
